Goal: Task Accomplishment & Management: Complete application form

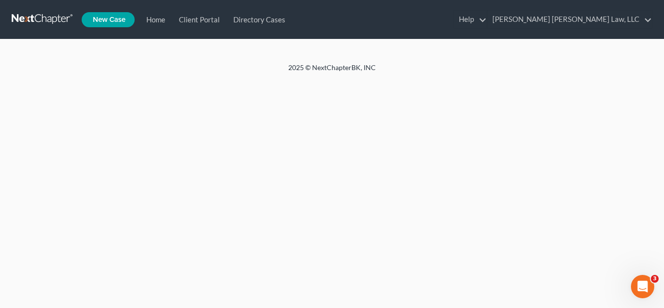
click at [45, 18] on link at bounding box center [43, 19] width 62 height 17
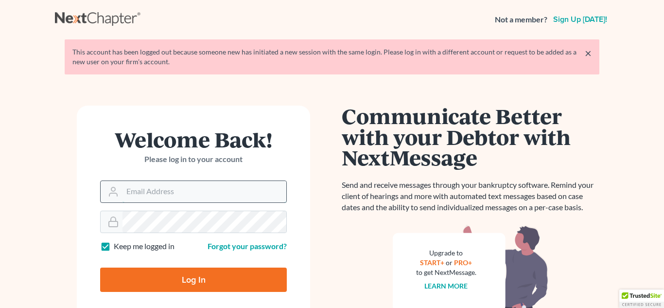
click at [177, 193] on input "Email Address" at bounding box center [204, 191] width 164 height 21
type input "kimberly"
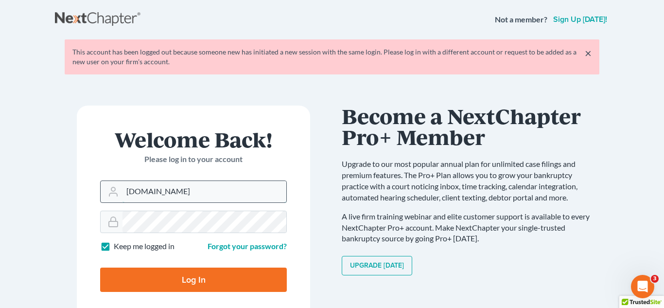
type input "Kimberly.ba@eorumyoung.com"
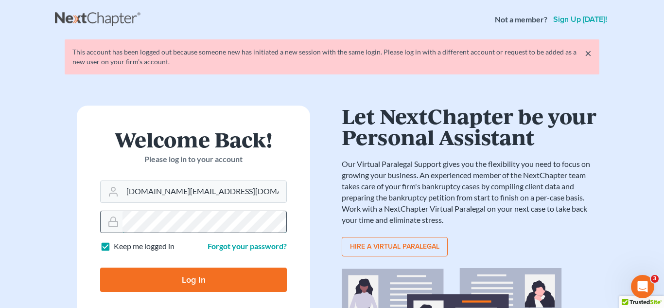
click at [100, 267] on input "Log In" at bounding box center [193, 279] width 187 height 24
type input "Thinking..."
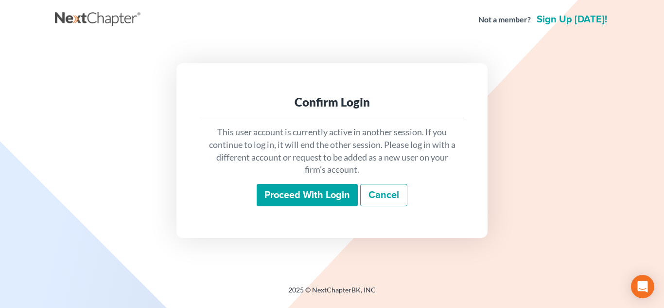
click at [307, 204] on input "Proceed with login" at bounding box center [307, 195] width 101 height 22
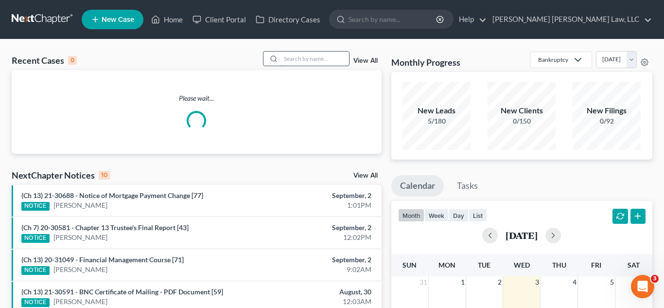
click at [323, 58] on input "search" at bounding box center [315, 59] width 68 height 14
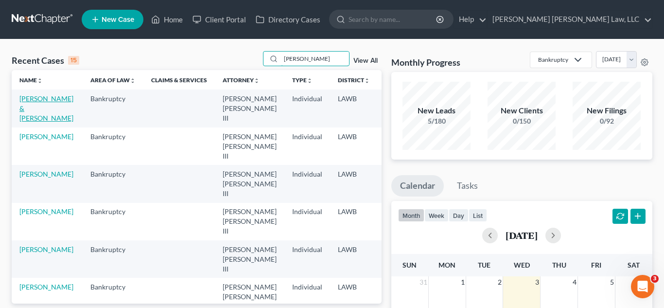
type input "bailey"
click at [40, 110] on link "[PERSON_NAME] & [PERSON_NAME]" at bounding box center [46, 108] width 54 height 28
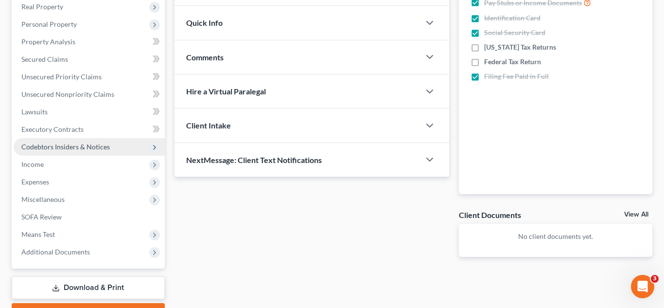
scroll to position [161, 0]
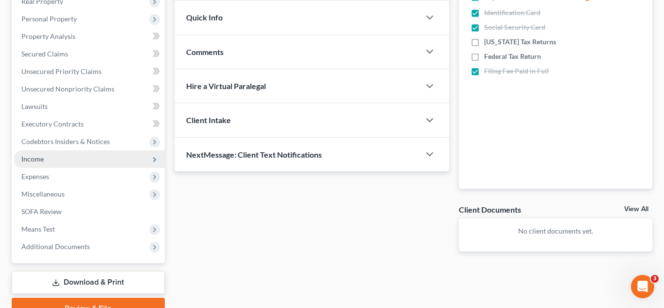
click at [68, 159] on span "Income" at bounding box center [89, 158] width 151 height 17
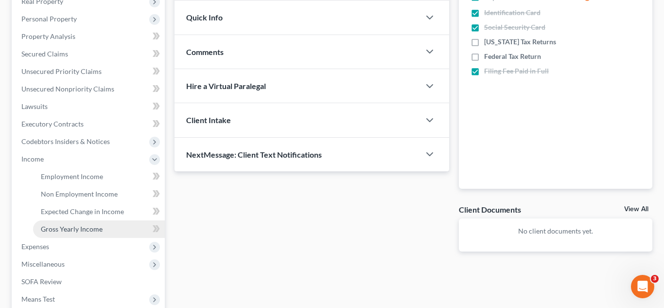
click at [52, 227] on span "Gross Yearly Income" at bounding box center [72, 229] width 62 height 8
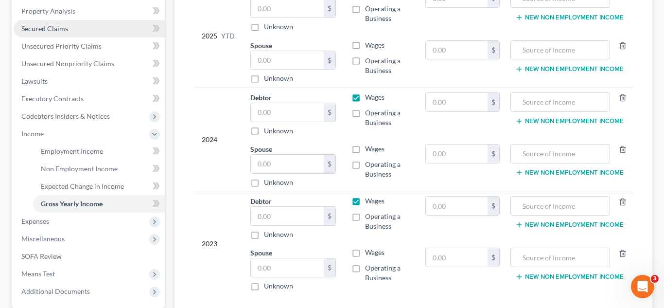
scroll to position [194, 0]
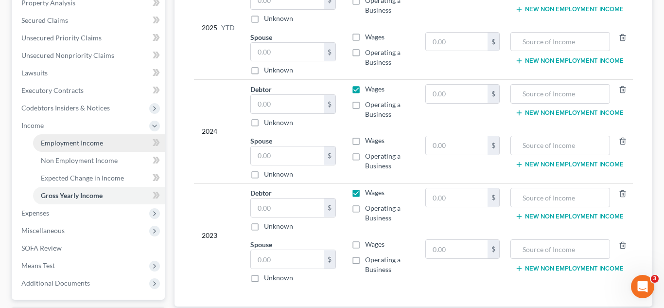
click at [80, 148] on link "Employment Income" at bounding box center [99, 142] width 132 height 17
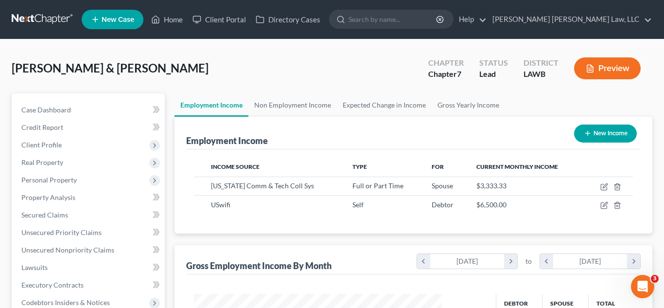
scroll to position [175, 268]
click at [603, 188] on icon "button" at bounding box center [605, 185] width 4 height 4
select select "0"
select select "19"
select select "2"
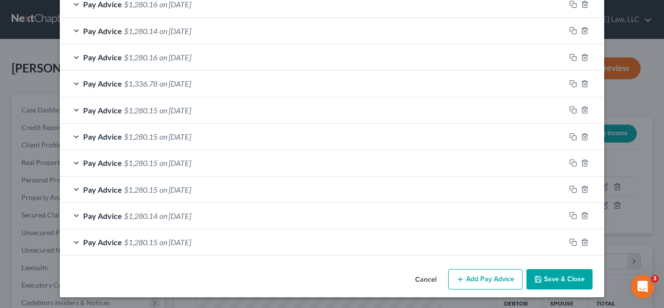
scroll to position [418, 0]
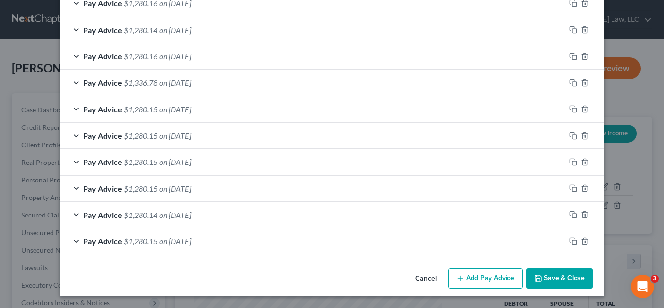
click at [541, 278] on icon "button" at bounding box center [538, 278] width 8 height 8
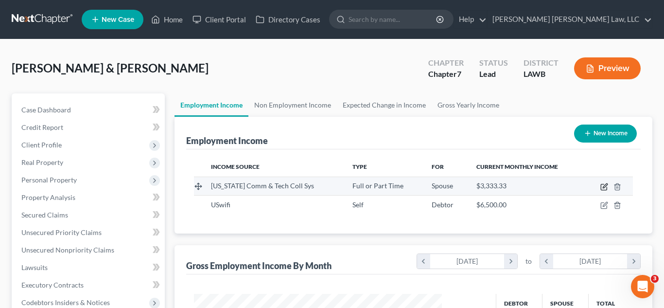
click at [603, 186] on icon "button" at bounding box center [605, 185] width 4 height 4
select select "0"
select select "19"
select select "2"
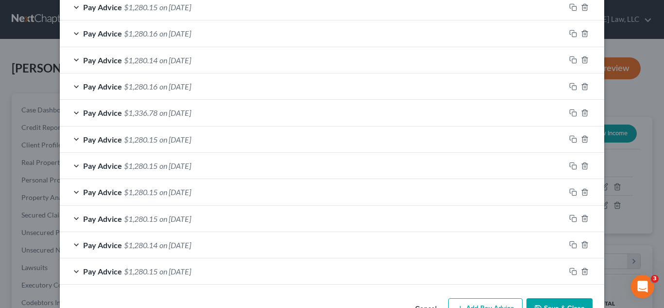
scroll to position [417, 0]
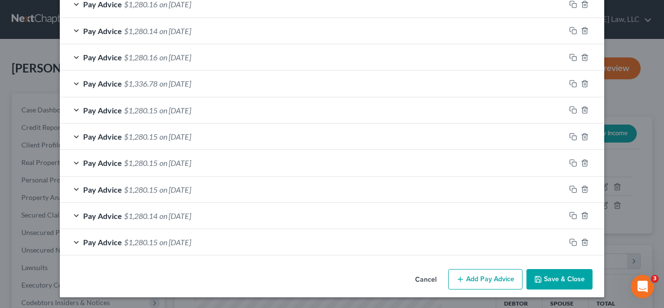
click at [562, 277] on button "Save & Close" at bounding box center [559, 279] width 66 height 20
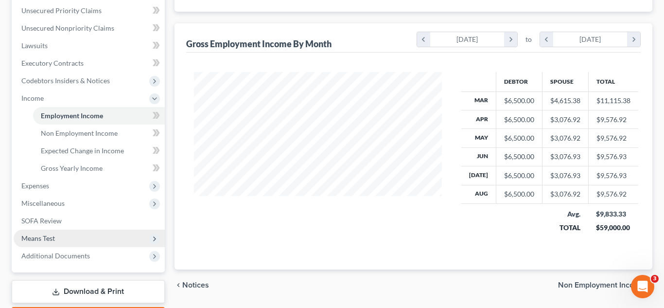
scroll to position [223, 0]
click at [65, 240] on span "Means Test" at bounding box center [89, 236] width 151 height 17
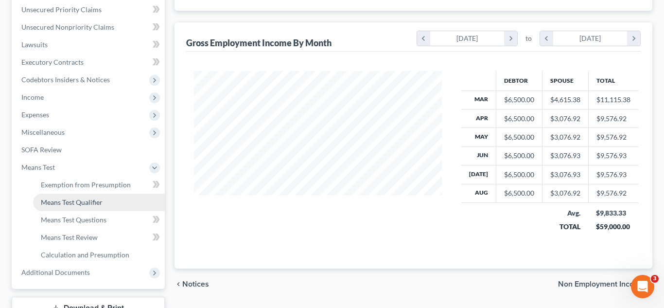
click at [77, 203] on span "Means Test Qualifier" at bounding box center [72, 202] width 62 height 8
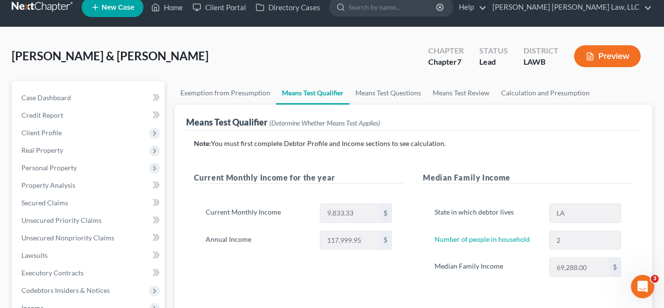
scroll to position [10, 0]
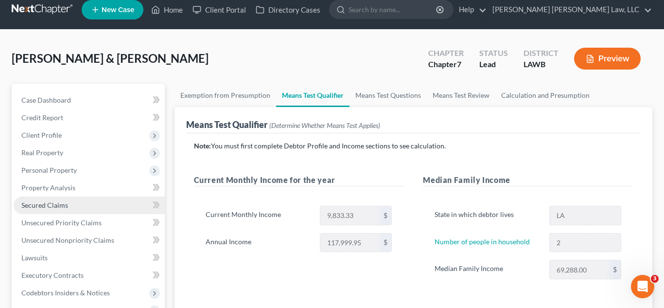
click at [67, 211] on link "Secured Claims" at bounding box center [89, 204] width 151 height 17
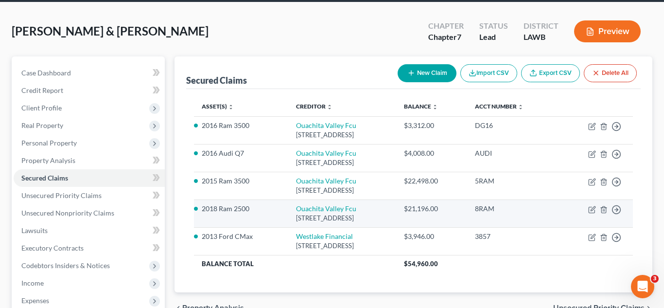
scroll to position [48, 0]
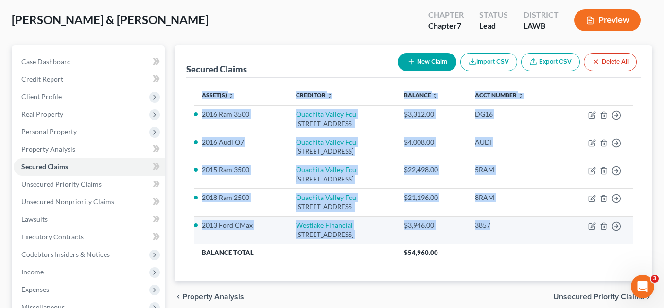
drag, startPoint x: 183, startPoint y: 80, endPoint x: 562, endPoint y: 238, distance: 411.2
click at [562, 238] on div "Secured Claims New Claim Import CSV Export CSV Delete All Asset(s) expand_more …" at bounding box center [414, 163] width 478 height 236
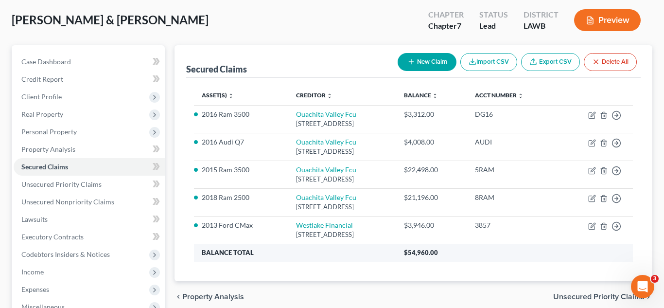
click at [397, 260] on th "Balance Total" at bounding box center [295, 252] width 203 height 17
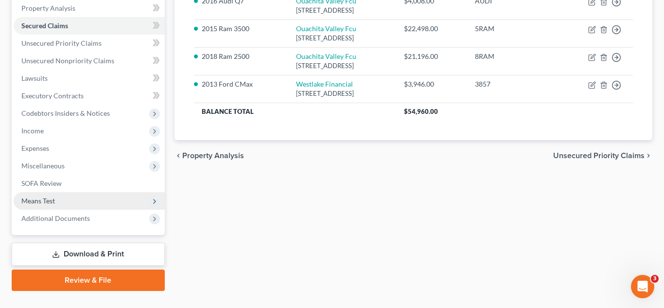
scroll to position [209, 0]
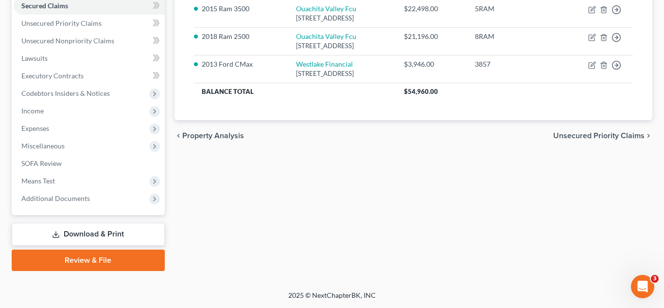
click at [92, 233] on link "Download & Print" at bounding box center [88, 234] width 153 height 23
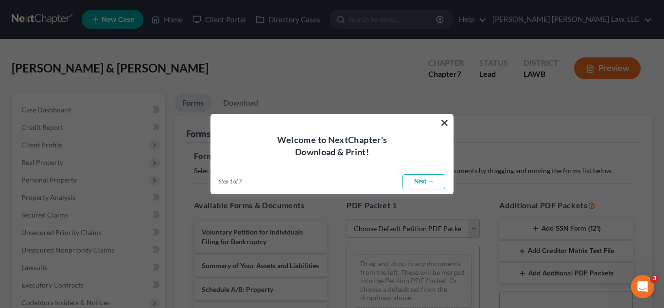
click at [416, 183] on link "Next →" at bounding box center [423, 182] width 43 height 16
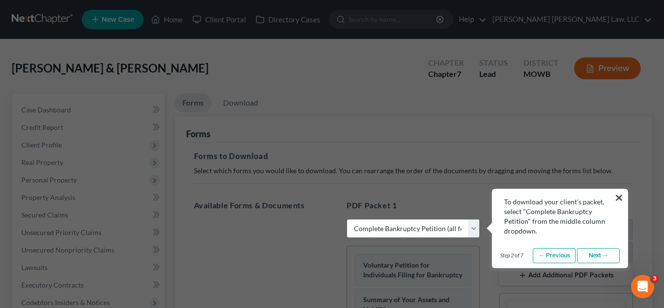
click at [592, 256] on link "Next →" at bounding box center [598, 256] width 43 height 16
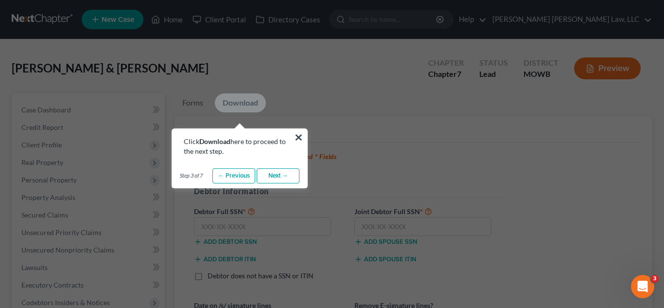
click at [293, 176] on link "Next →" at bounding box center [278, 176] width 43 height 16
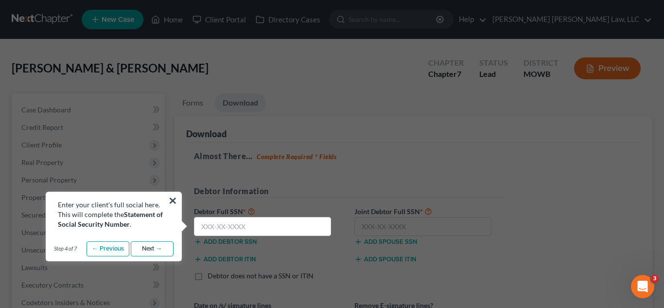
click at [145, 251] on link "Next →" at bounding box center [152, 249] width 43 height 16
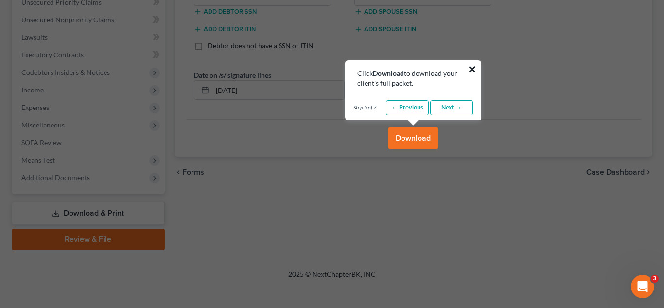
click at [472, 67] on button "×" at bounding box center [472, 69] width 9 height 16
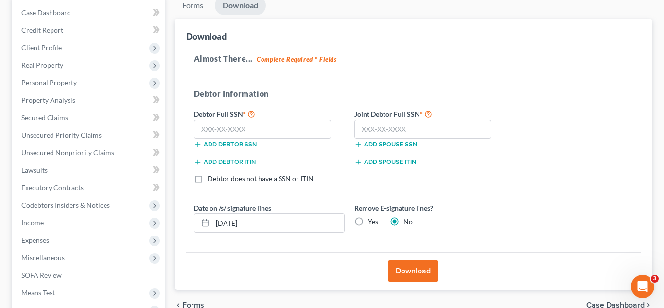
scroll to position [90, 0]
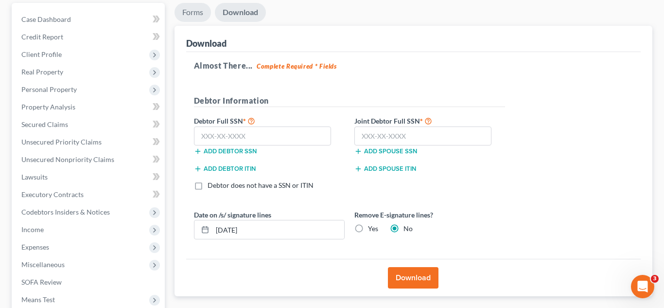
click at [195, 17] on link "Forms" at bounding box center [193, 12] width 36 height 19
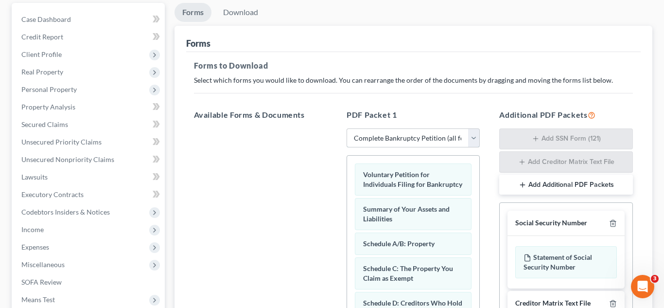
click at [395, 140] on select "Choose Default Petition PDF Packet Complete Bankruptcy Petition (all forms and …" at bounding box center [413, 137] width 133 height 19
select select "3"
click at [347, 128] on select "Choose Default Petition PDF Packet Complete Bankruptcy Petition (all forms and …" at bounding box center [413, 137] width 133 height 19
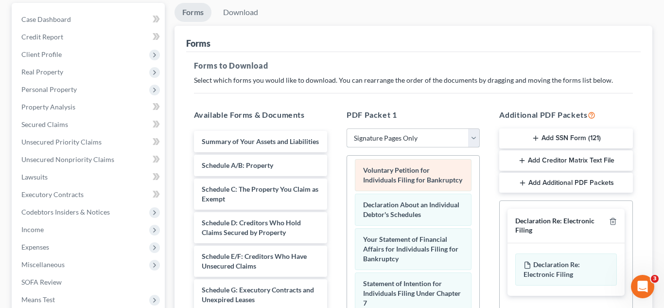
scroll to position [15, 0]
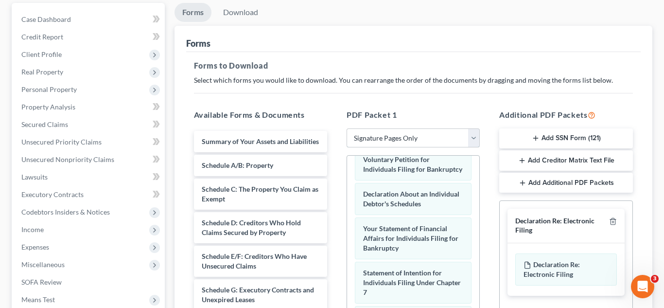
click at [459, 142] on select "Choose Default Petition PDF Packet Complete Bankruptcy Petition (all forms and …" at bounding box center [413, 137] width 133 height 19
select select
click at [347, 128] on select "Choose Default Petition PDF Packet Complete Bankruptcy Petition (all forms and …" at bounding box center [413, 137] width 133 height 19
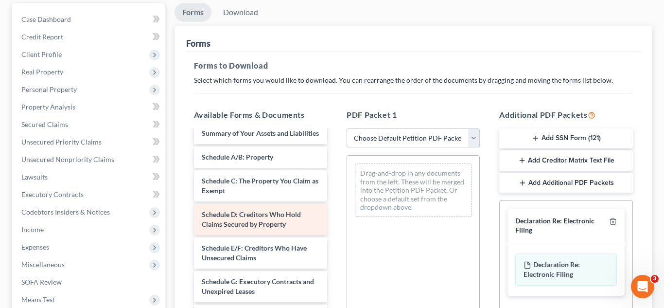
scroll to position [42, 0]
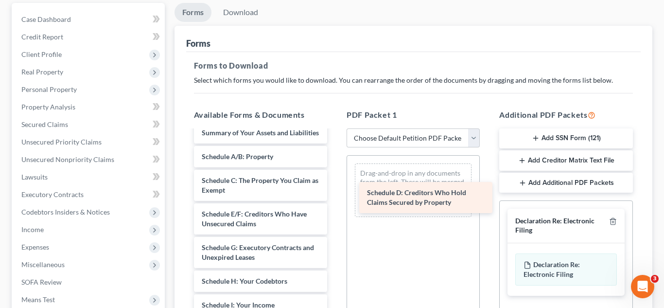
drag, startPoint x: 237, startPoint y: 219, endPoint x: 402, endPoint y: 197, distance: 166.7
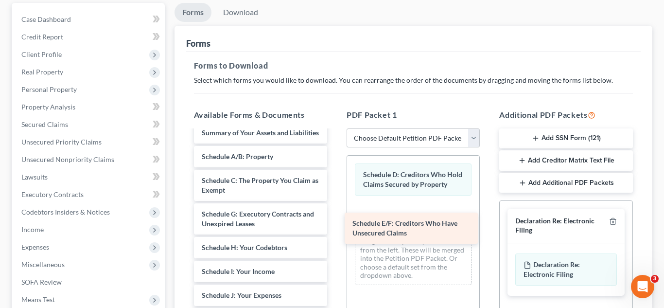
drag, startPoint x: 237, startPoint y: 221, endPoint x: 387, endPoint y: 230, distance: 151.0
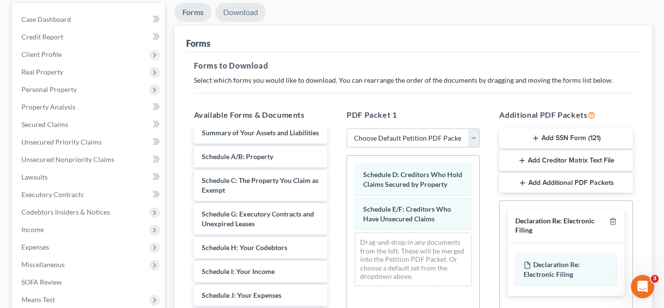
click at [250, 13] on link "Download" at bounding box center [240, 12] width 51 height 19
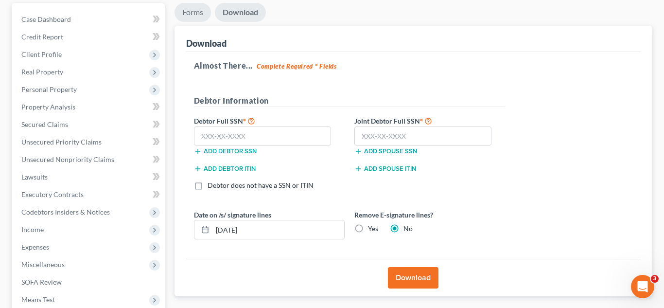
click at [187, 12] on link "Forms" at bounding box center [193, 12] width 36 height 19
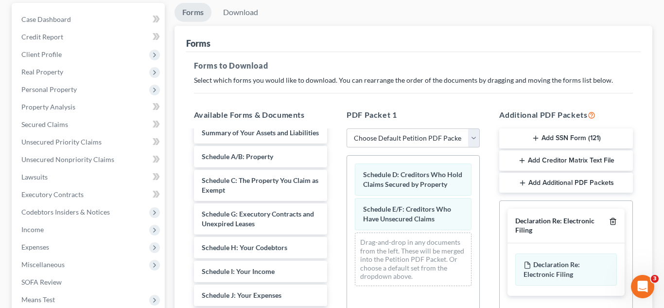
click at [613, 222] on icon "button" at bounding box center [613, 221] width 8 height 8
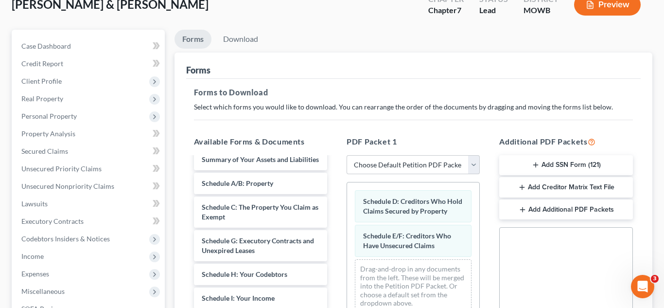
scroll to position [61, 0]
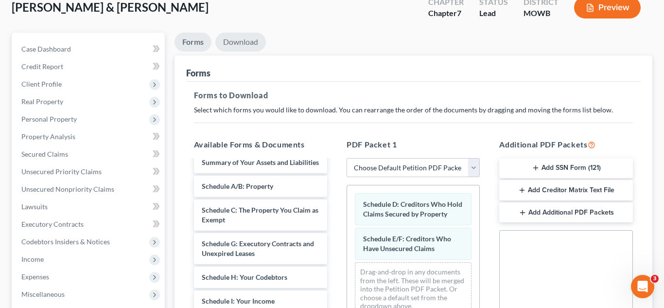
click at [251, 47] on link "Download" at bounding box center [240, 42] width 51 height 19
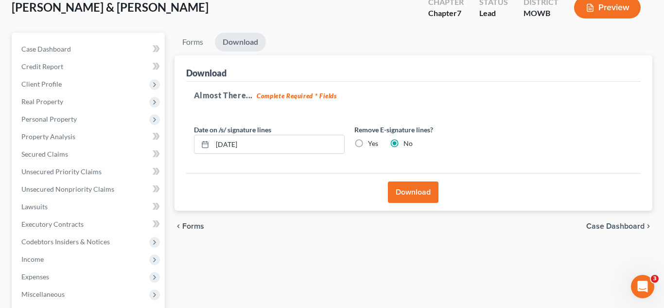
click at [414, 196] on button "Download" at bounding box center [413, 191] width 51 height 21
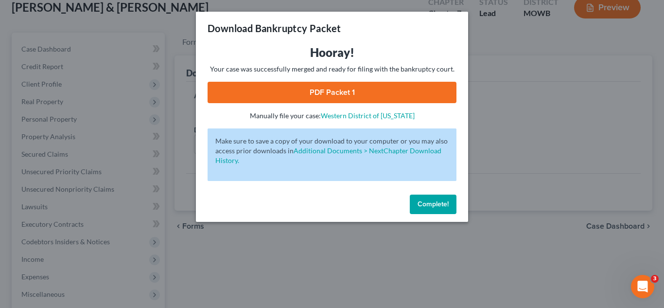
click at [317, 93] on link "PDF Packet 1" at bounding box center [332, 92] width 249 height 21
click at [428, 204] on span "Complete!" at bounding box center [433, 204] width 31 height 8
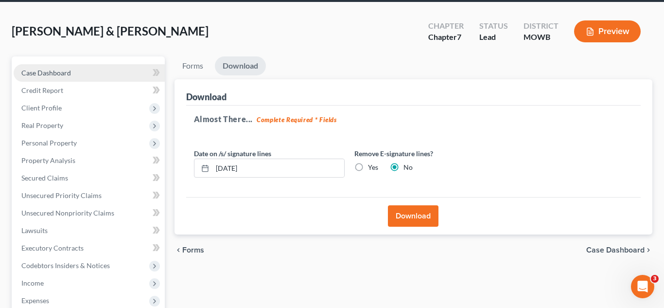
scroll to position [0, 0]
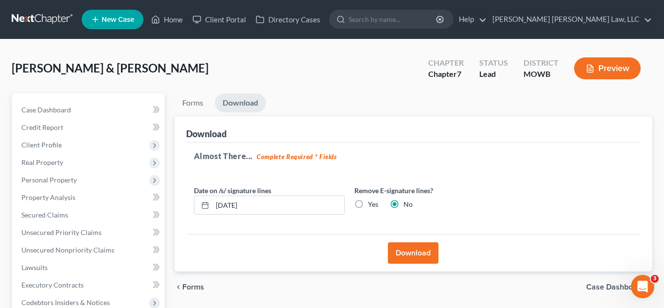
click at [54, 23] on link at bounding box center [43, 19] width 62 height 17
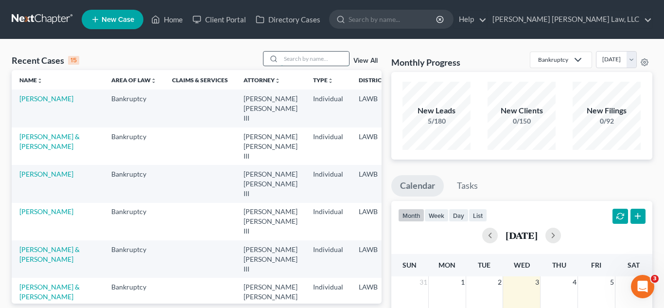
click at [314, 60] on input "search" at bounding box center [315, 59] width 68 height 14
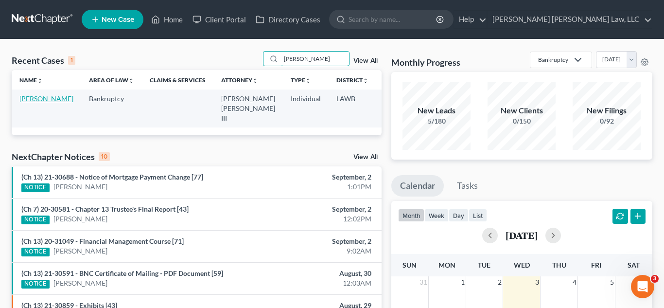
type input "[PERSON_NAME]"
click at [35, 102] on td "[PERSON_NAME]" at bounding box center [47, 107] width 70 height 37
click at [34, 100] on link "[PERSON_NAME]" at bounding box center [46, 98] width 54 height 8
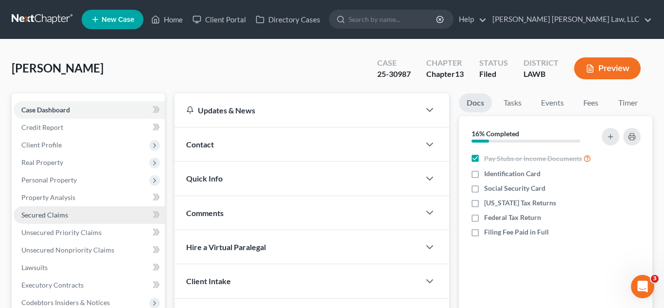
click at [59, 213] on span "Secured Claims" at bounding box center [44, 214] width 47 height 8
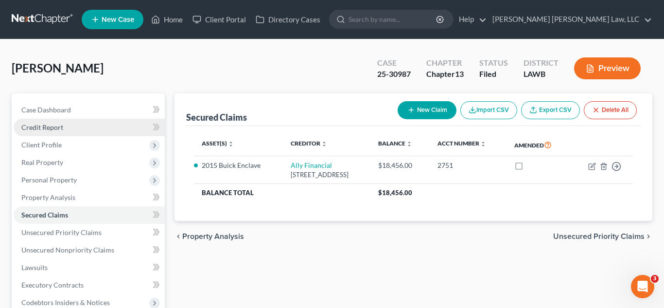
click at [67, 126] on link "Credit Report" at bounding box center [89, 127] width 151 height 17
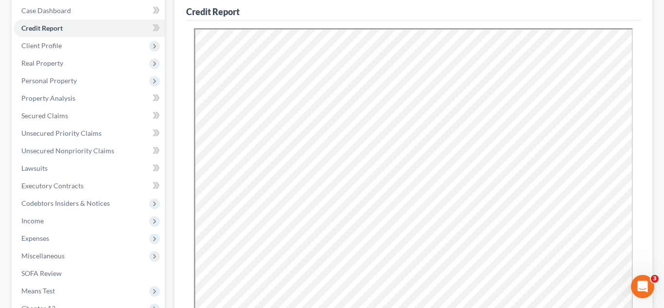
scroll to position [101, 0]
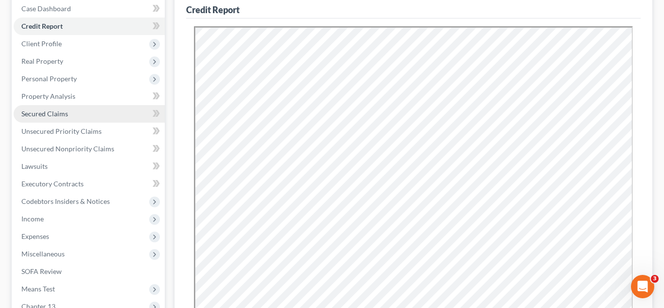
click at [57, 111] on span "Secured Claims" at bounding box center [44, 113] width 47 height 8
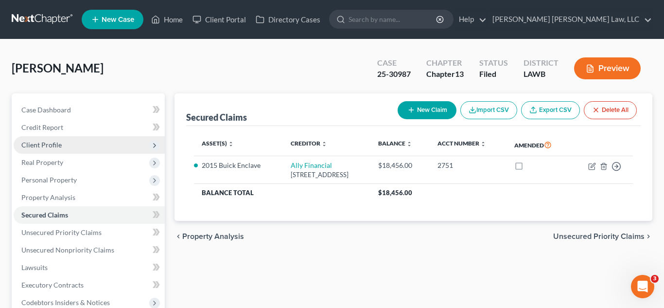
click at [40, 144] on span "Client Profile" at bounding box center [41, 144] width 40 height 8
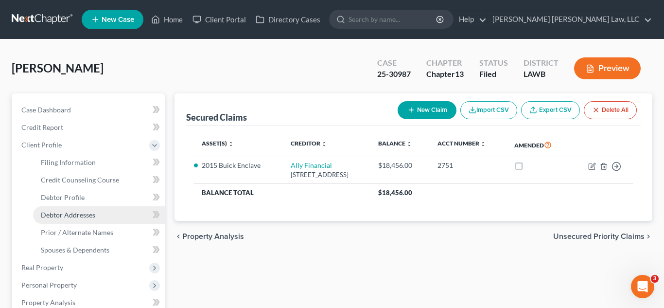
click at [63, 219] on link "Debtor Addresses" at bounding box center [99, 214] width 132 height 17
